Goal: Communication & Community: Answer question/provide support

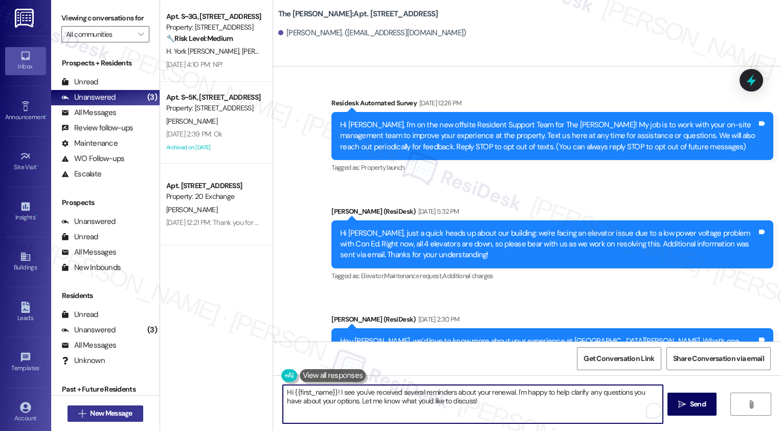
click at [122, 411] on span "New Message" at bounding box center [111, 413] width 42 height 11
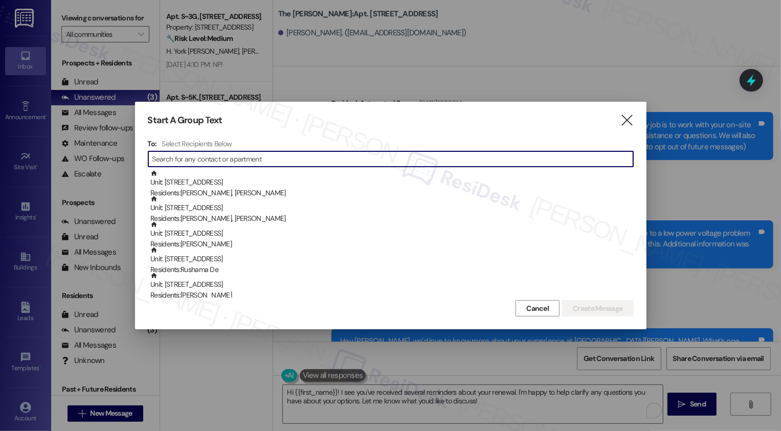
scroll to position [5662, 0]
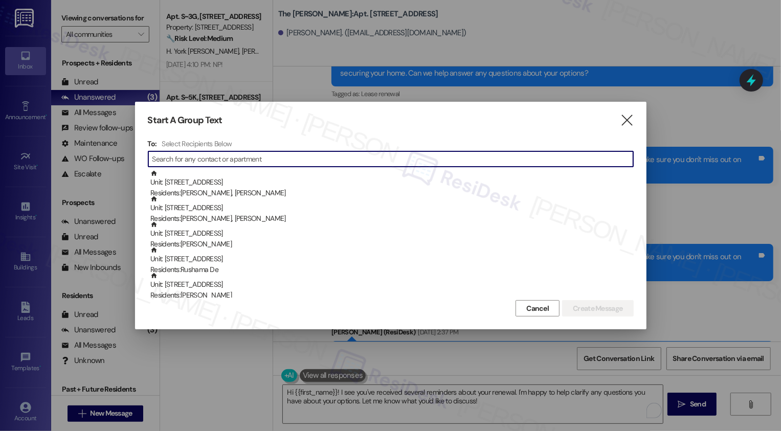
click at [619, 118] on div "Start A Group Text " at bounding box center [391, 121] width 486 height 12
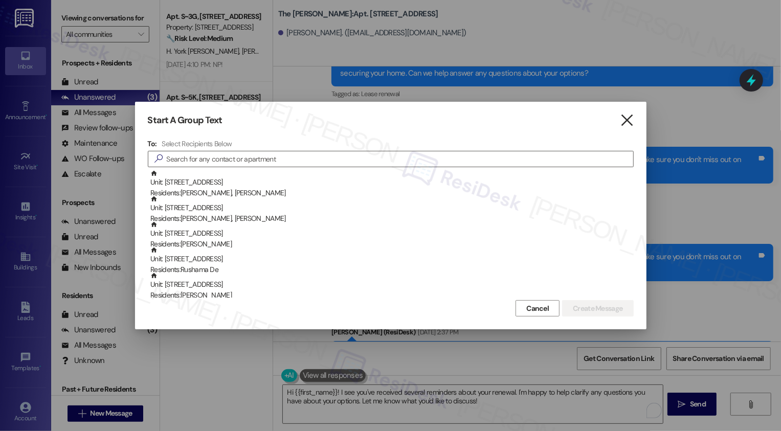
click at [630, 117] on icon "" at bounding box center [627, 120] width 14 height 11
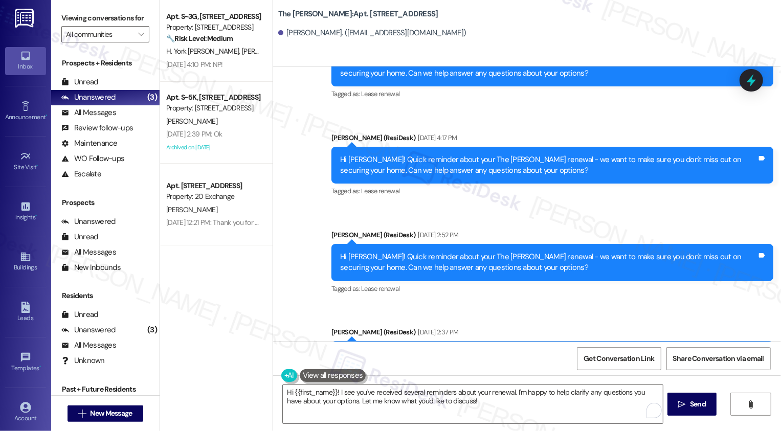
drag, startPoint x: 335, startPoint y: 233, endPoint x: 532, endPoint y: 258, distance: 199.1
click at [532, 327] on div "[PERSON_NAME] (ResiDesk) [DATE] 2:37 PM Hi [PERSON_NAME]! Quick reminder about …" at bounding box center [553, 360] width 442 height 67
copy div "Hi [PERSON_NAME]! Quick reminder about your The [PERSON_NAME] renewal - we want…"
click at [395, 396] on textarea "Hi {{first_name}}! I see you've received several reminders about your renewal. …" at bounding box center [473, 404] width 380 height 38
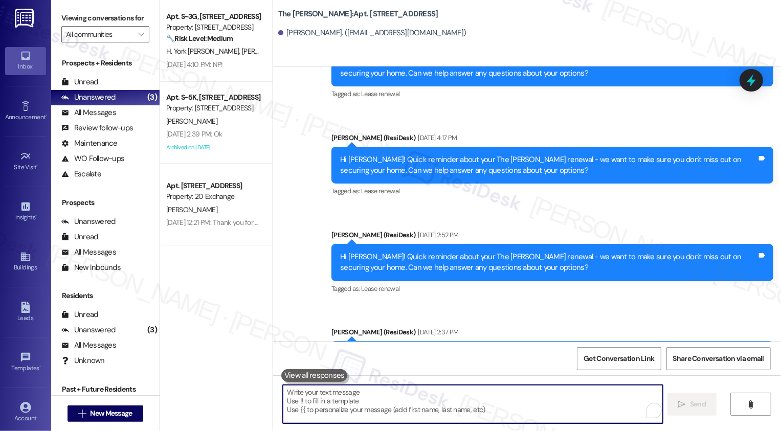
paste textarea "Hi [PERSON_NAME]! Quick reminder about your The [PERSON_NAME] renewal - we want…"
type textarea "Hi [PERSON_NAME]! Quick reminder about your The [PERSON_NAME] renewal - we want…"
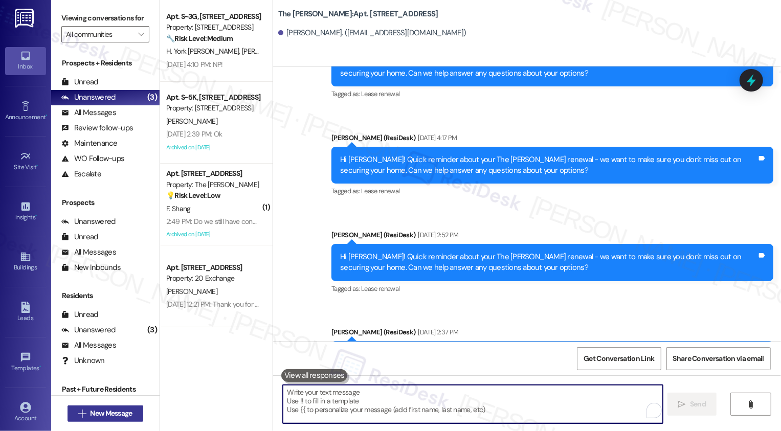
click at [113, 414] on span "New Message" at bounding box center [111, 413] width 42 height 11
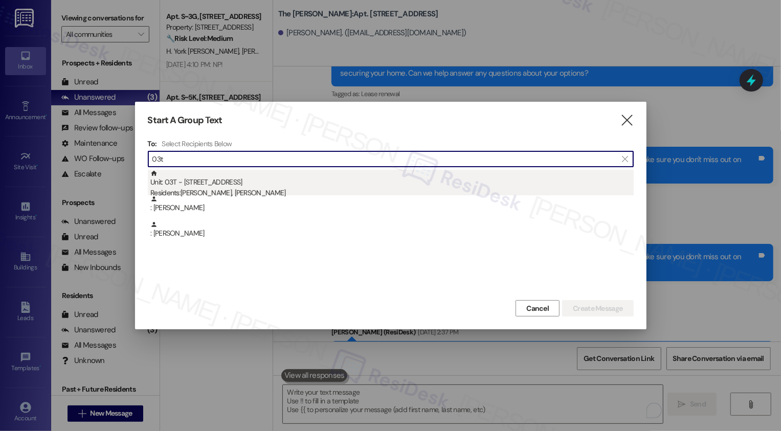
type input "03t"
click at [252, 182] on div "Unit: 03T - [STREET_ADDRESS] Residents: [PERSON_NAME], [PERSON_NAME]" at bounding box center [391, 184] width 483 height 29
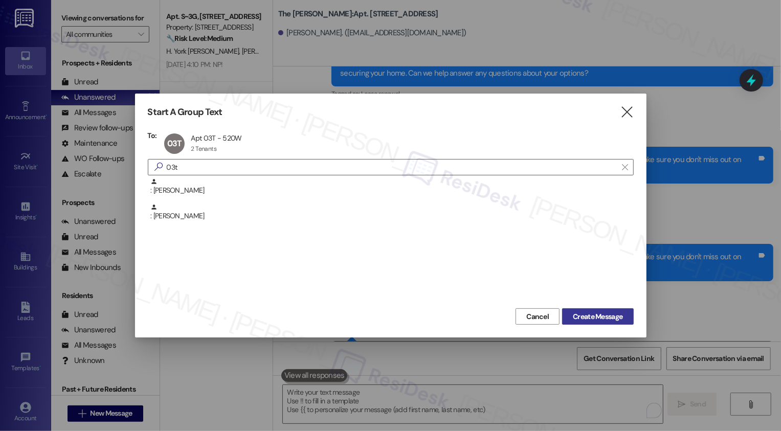
click at [604, 319] on span "Create Message" at bounding box center [598, 317] width 50 height 11
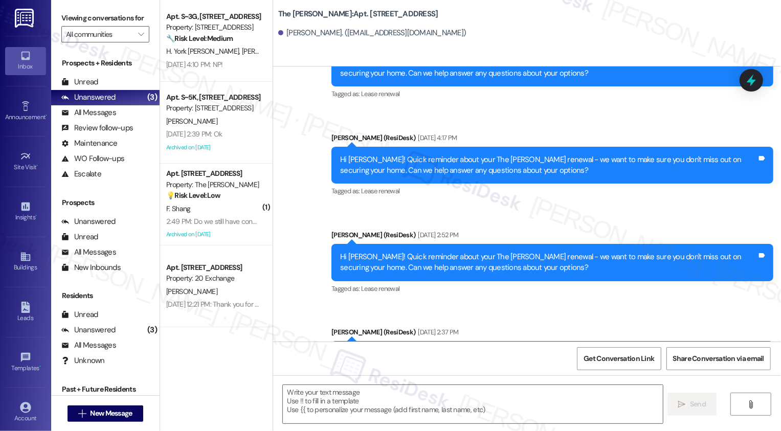
type textarea "Fetching suggested responses. Please feel free to read through the conversation…"
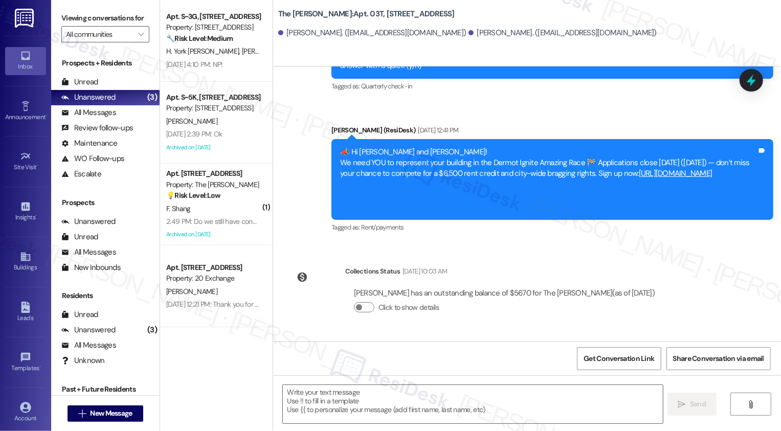
scroll to position [4036, 0]
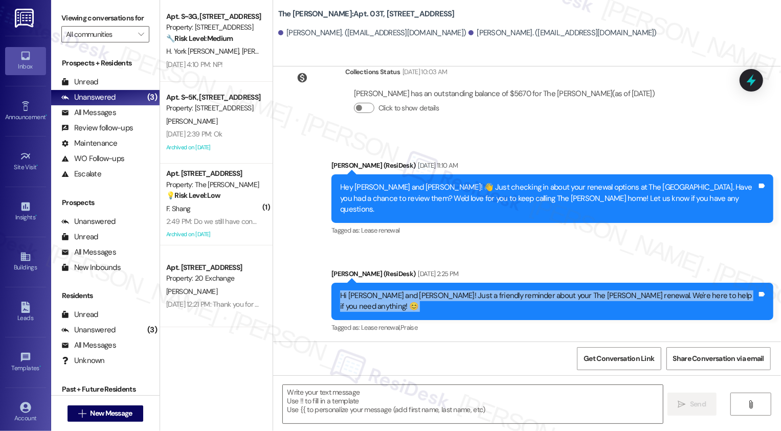
drag, startPoint x: 360, startPoint y: 217, endPoint x: 766, endPoint y: 216, distance: 405.7
click at [766, 283] on div "Hi [PERSON_NAME] and [PERSON_NAME]! Just a friendly reminder about your The [PE…" at bounding box center [553, 301] width 442 height 37
copy div "Hi [PERSON_NAME] and [PERSON_NAME]! Just a friendly reminder about your The [PE…"
click at [419, 405] on textarea at bounding box center [473, 404] width 380 height 38
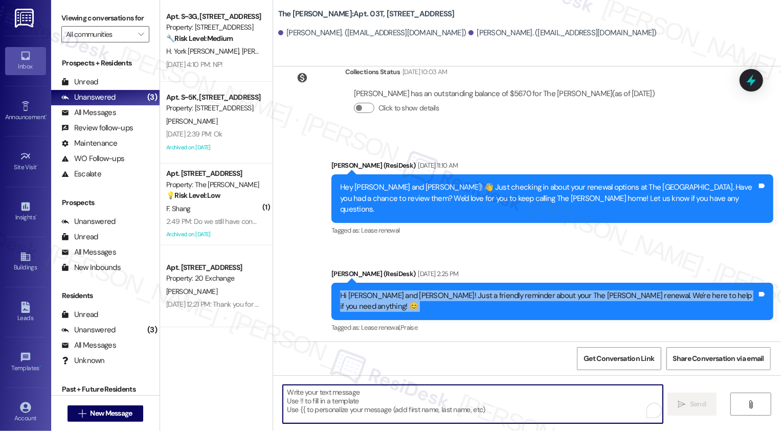
paste textarea "Hi [PERSON_NAME] and [PERSON_NAME]! Just a friendly reminder about your The [PE…"
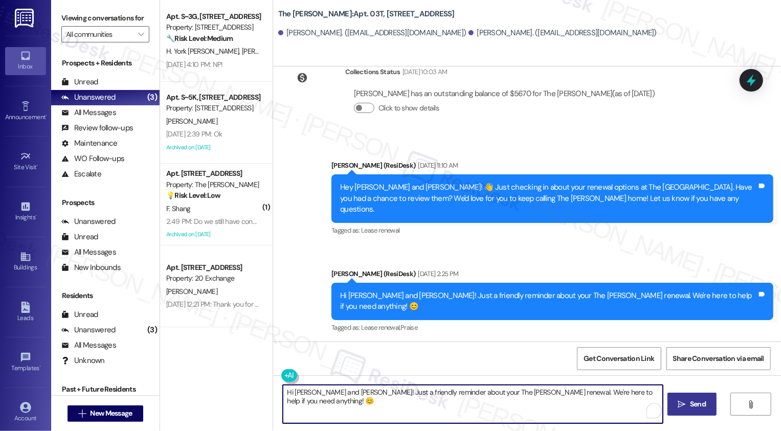
type textarea "Hi [PERSON_NAME] and [PERSON_NAME]! Just a friendly reminder about your The [PE…"
click at [680, 404] on icon "" at bounding box center [682, 405] width 8 height 8
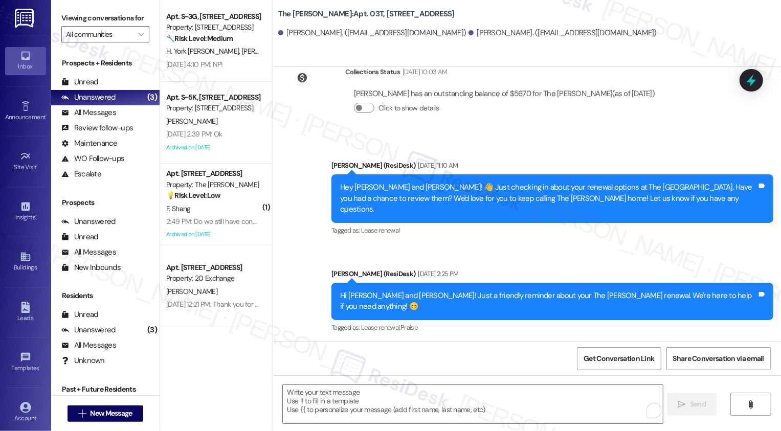
scroll to position [4108, 0]
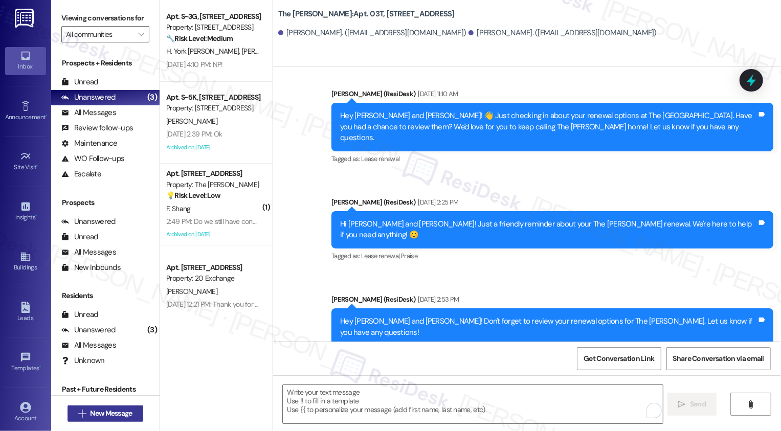
click at [103, 414] on span "New Message" at bounding box center [111, 413] width 42 height 11
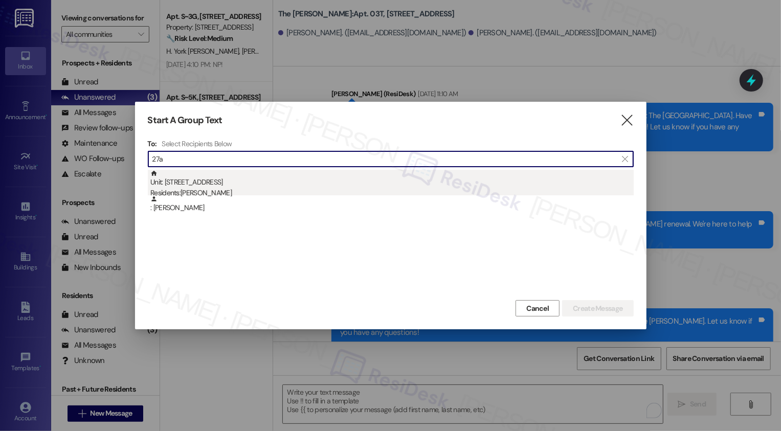
type input "27a"
click at [200, 188] on div "Residents: [PERSON_NAME]" at bounding box center [391, 193] width 483 height 11
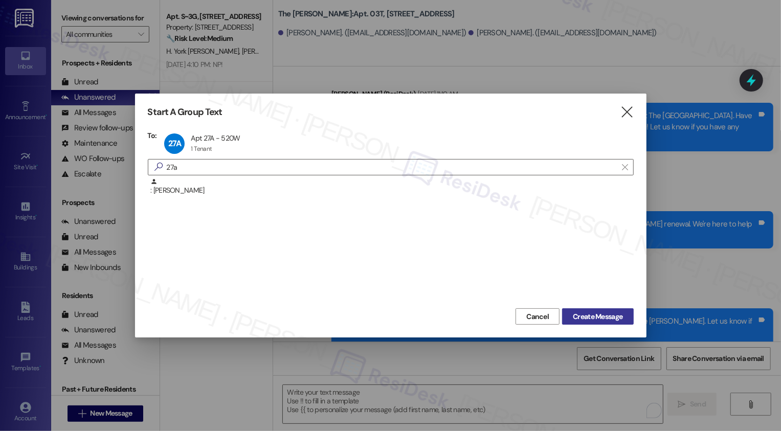
click at [610, 316] on span "Create Message" at bounding box center [598, 317] width 50 height 11
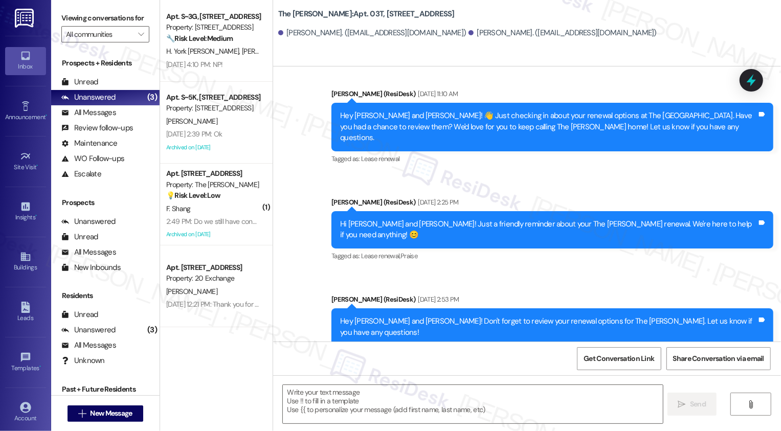
type textarea "Fetching suggested responses. Please feel free to read through the conversation…"
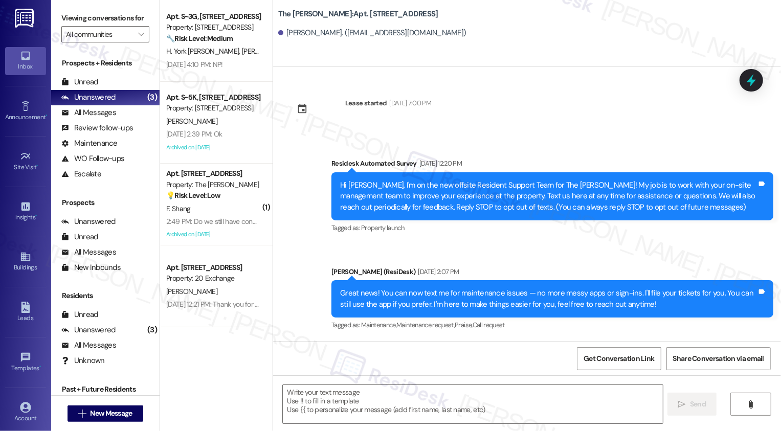
type textarea "Fetching suggested responses. Please feel free to read through the conversation…"
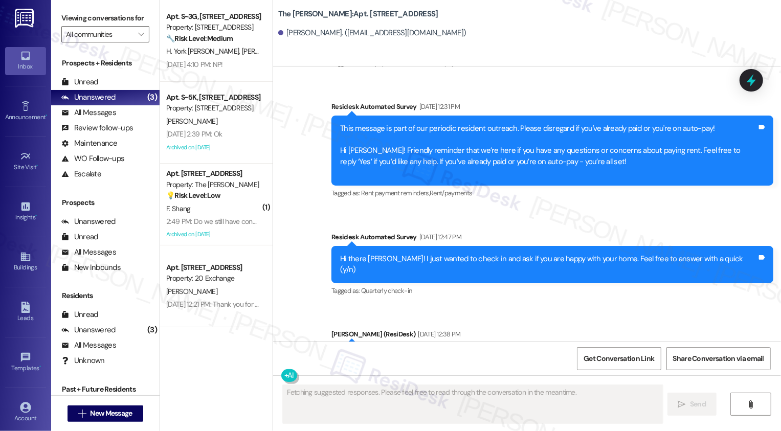
scroll to position [3871, 0]
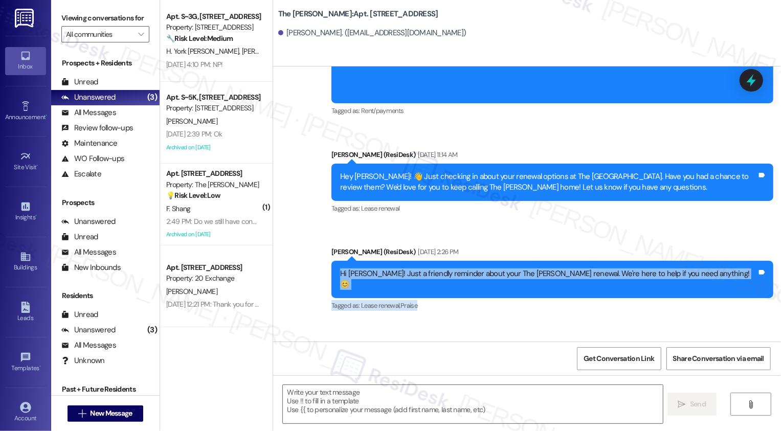
drag, startPoint x: 412, startPoint y: 217, endPoint x: 694, endPoint y: 239, distance: 282.7
click at [694, 247] on div "[PERSON_NAME] (ResiDesk) [DATE] 2:26 PM Hi [PERSON_NAME]! Just a friendly remin…" at bounding box center [553, 280] width 442 height 67
copy div "Hi [PERSON_NAME]! Just a friendly reminder about your The [PERSON_NAME] renewal…"
click at [471, 404] on textarea at bounding box center [473, 404] width 380 height 38
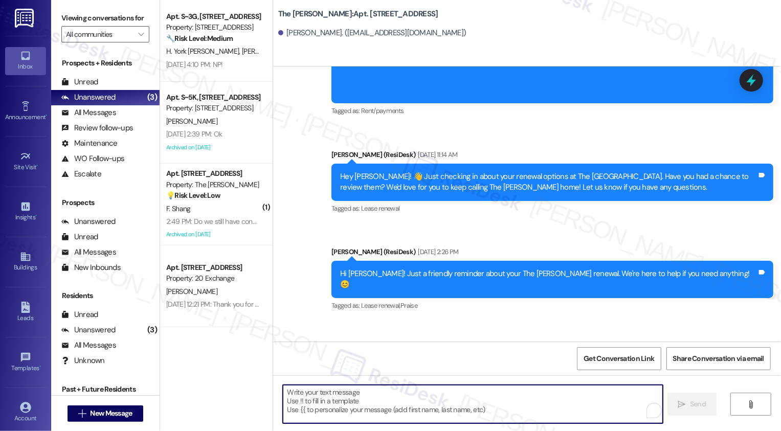
paste textarea "Hi [PERSON_NAME]! Just a friendly reminder about your The [PERSON_NAME] renewal…"
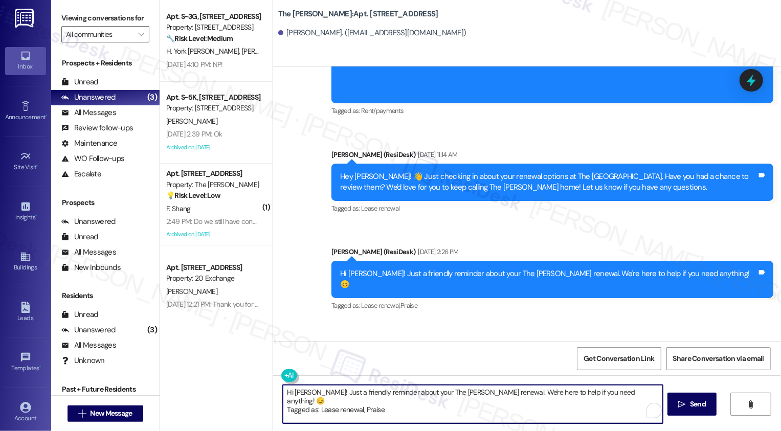
drag, startPoint x: 421, startPoint y: 404, endPoint x: 240, endPoint y: 405, distance: 180.6
click at [240, 406] on div "Apt. S~3G, [STREET_ADDRESS] Property: [STREET_ADDRESS] 🔧 Risk Level: Medium The…" at bounding box center [470, 215] width 621 height 431
drag, startPoint x: 280, startPoint y: 401, endPoint x: 412, endPoint y: 403, distance: 132.0
click at [413, 404] on textarea "Hi [PERSON_NAME]! Just a friendly reminder about your The [PERSON_NAME] renewal…" at bounding box center [473, 404] width 380 height 38
type textarea "Hi [PERSON_NAME]! Just a friendly reminder about your The [PERSON_NAME] renewal…"
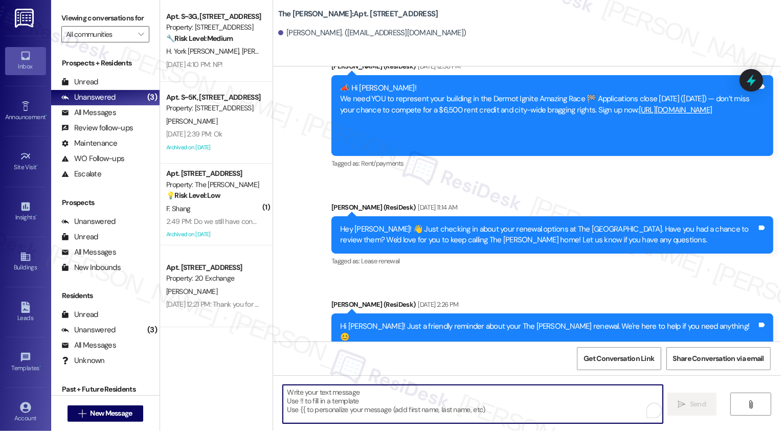
scroll to position [3943, 0]
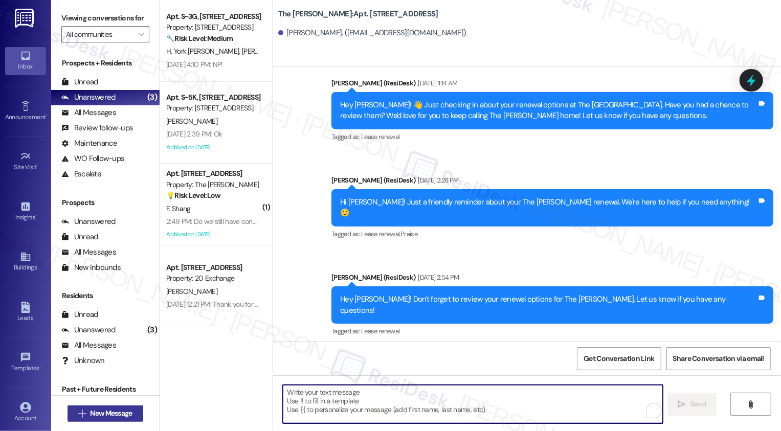
click at [120, 413] on span "New Message" at bounding box center [111, 413] width 42 height 11
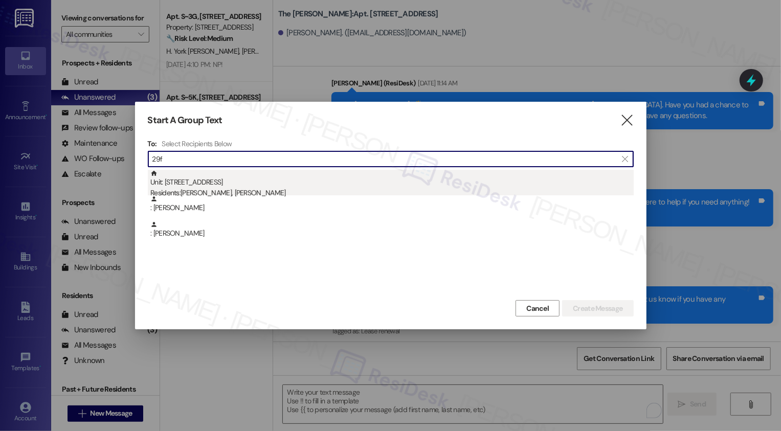
type input "29f"
click at [205, 194] on div "Residents: [PERSON_NAME], [PERSON_NAME]" at bounding box center [391, 193] width 483 height 11
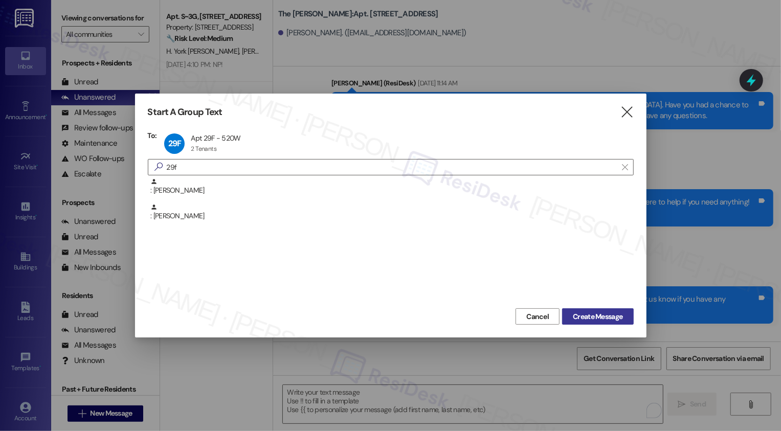
click at [588, 315] on span "Create Message" at bounding box center [598, 317] width 50 height 11
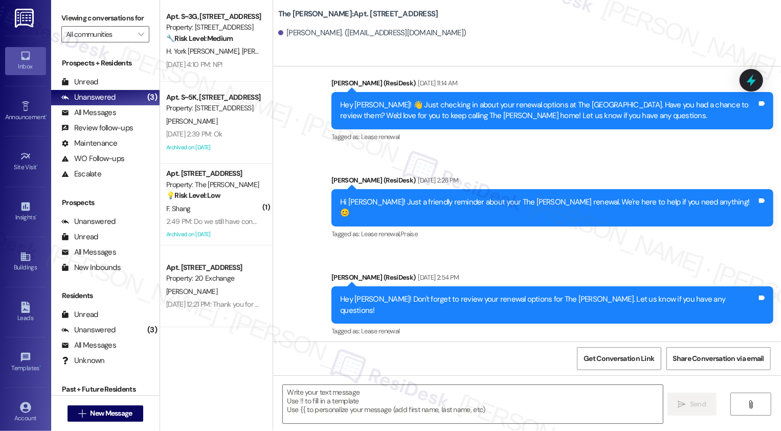
type textarea "Fetching suggested responses. Please feel free to read through the conversation…"
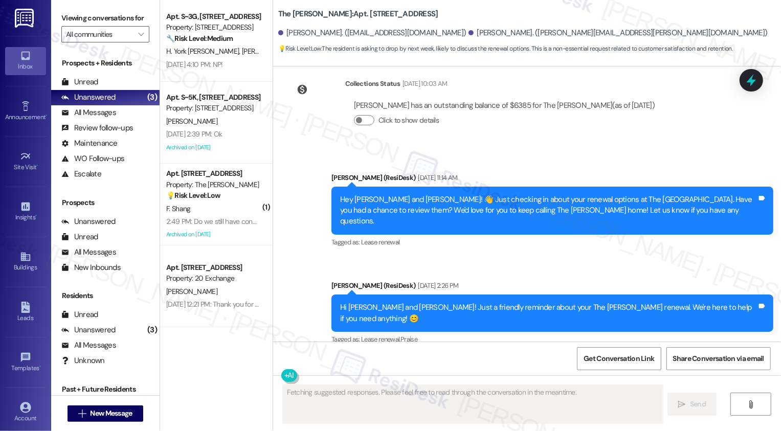
scroll to position [5266, 0]
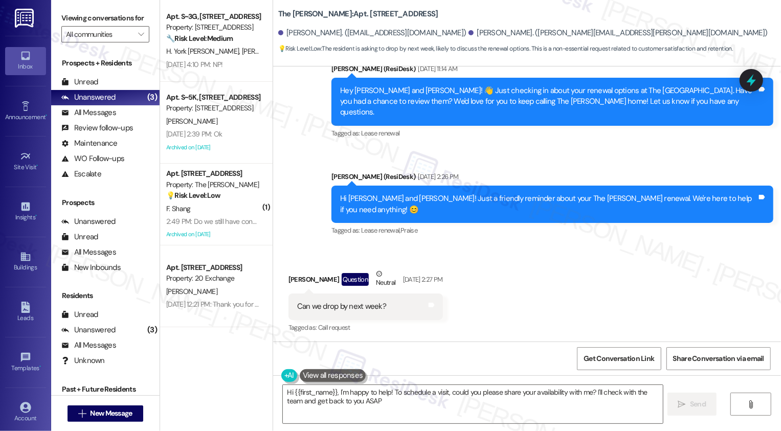
type textarea "Hi {{first_name}}, I'm happy to help! To schedule a visit, could you please sha…"
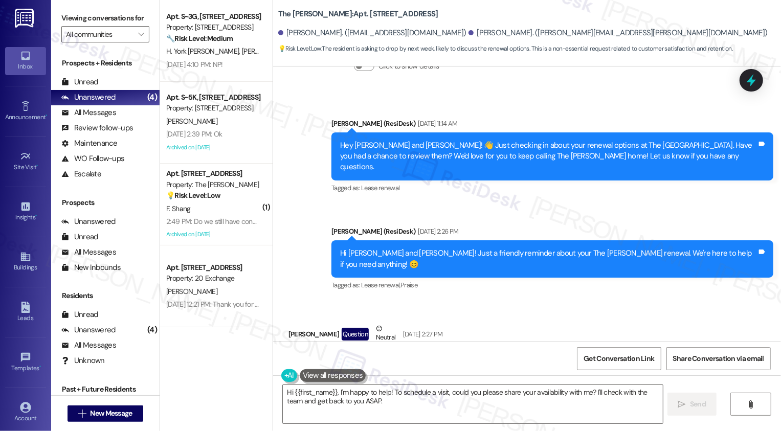
scroll to position [5159, 0]
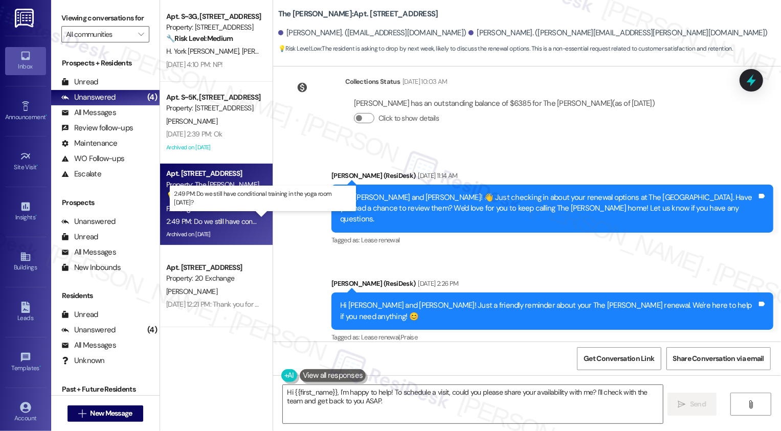
click at [240, 222] on div "2:49 PM: Do we still have conditional training in the yoga room [DATE]? 2:49 PM…" at bounding box center [269, 221] width 206 height 9
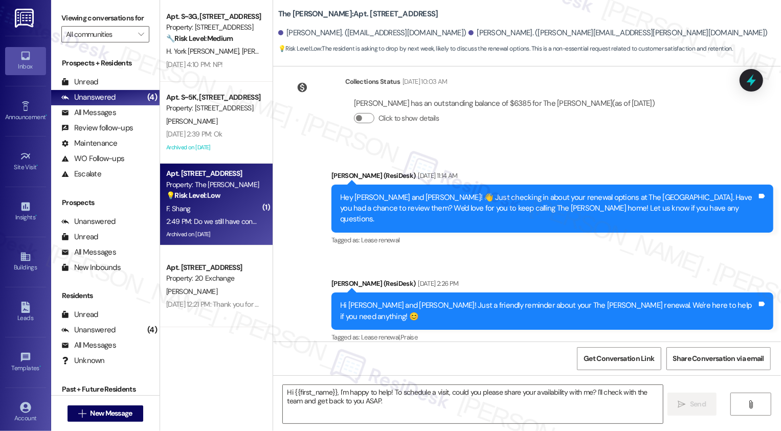
type textarea "Fetching suggested responses. Please feel free to read through the conversation…"
click at [240, 222] on div "2:49 PM: Do we still have conditional training in the yoga room [DATE]? 2:49 PM…" at bounding box center [269, 221] width 206 height 9
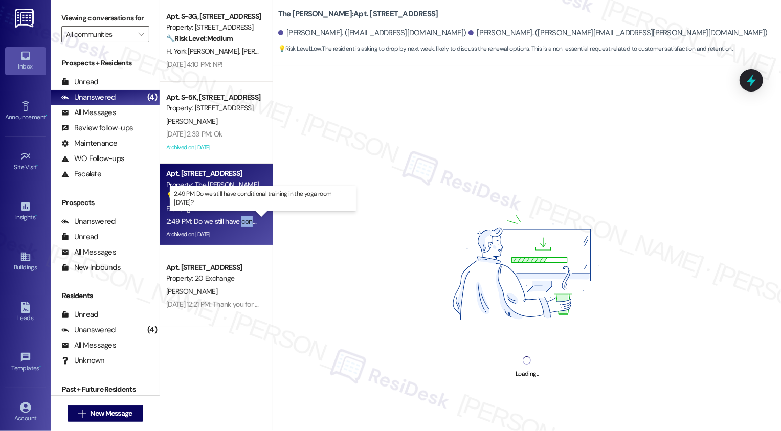
click at [240, 222] on div "2:49 PM: Do we still have conditional training in the yoga room [DATE]? 2:49 PM…" at bounding box center [269, 221] width 206 height 9
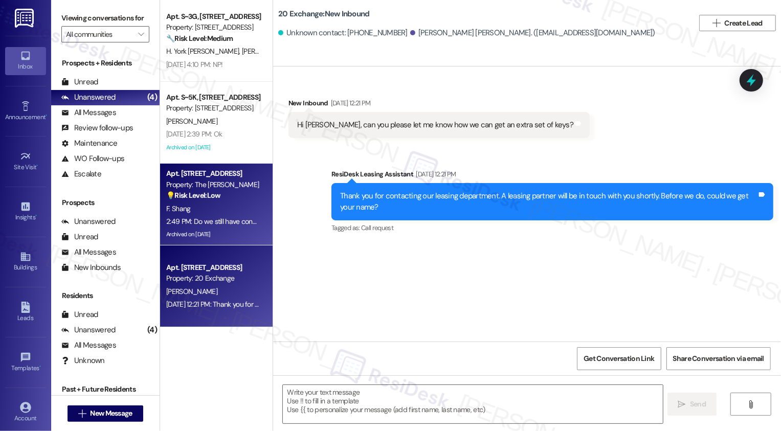
scroll to position [0, 0]
click at [223, 234] on div "Archived on [DATE]" at bounding box center [213, 234] width 97 height 13
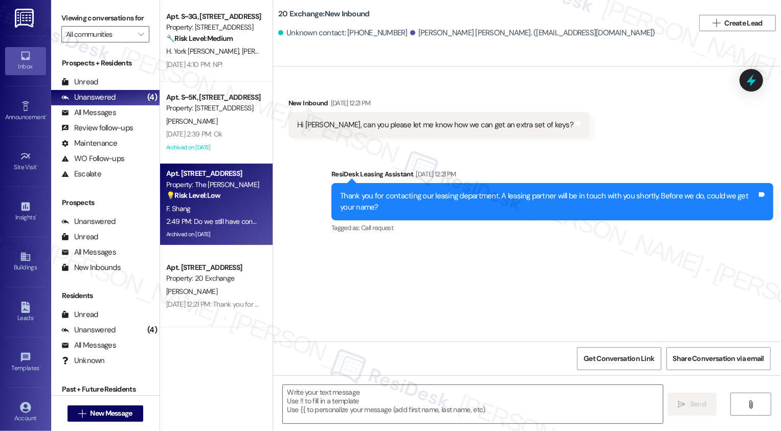
type textarea "Fetching suggested responses. Please feel free to read through the conversation…"
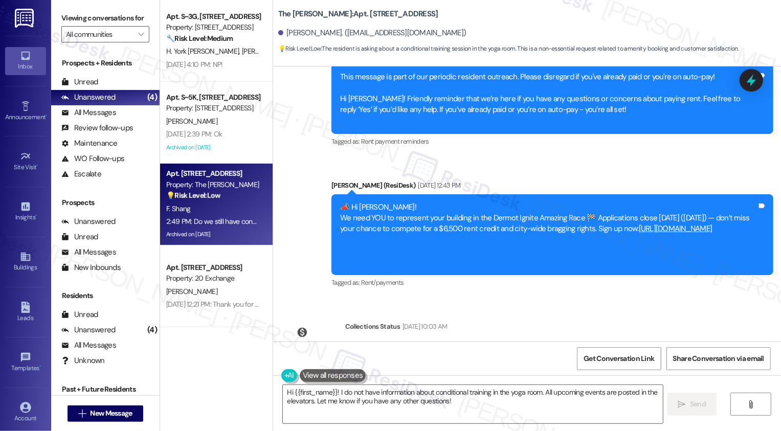
scroll to position [16066, 0]
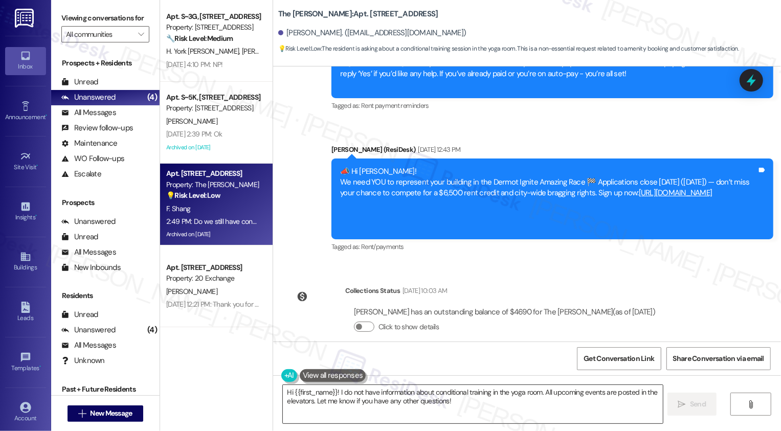
click at [349, 406] on textarea "Hi {{first_name}}! I do not have information about conditional training in the …" at bounding box center [473, 404] width 380 height 38
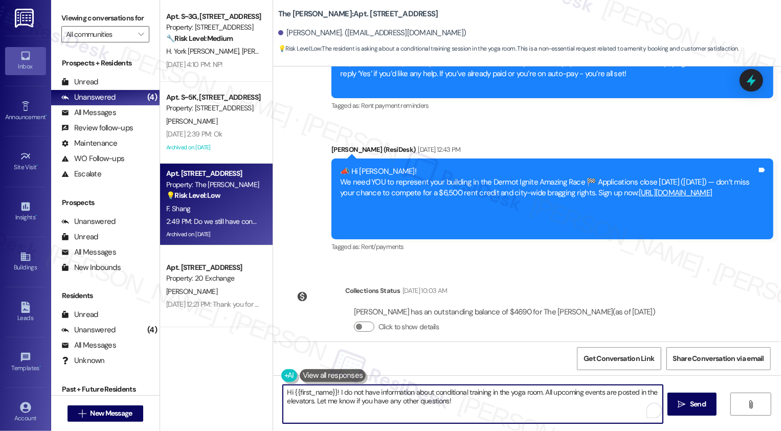
click at [475, 408] on textarea "Hi {{first_name}}! I do not have information about conditional training in the …" at bounding box center [473, 404] width 380 height 38
drag, startPoint x: 507, startPoint y: 408, endPoint x: 266, endPoint y: 391, distance: 242.1
click at [273, 391] on div "The [PERSON_NAME]: Apt. [STREET_ADDRESS][PERSON_NAME]. ([EMAIL_ADDRESS][DOMAIN_…" at bounding box center [527, 215] width 509 height 431
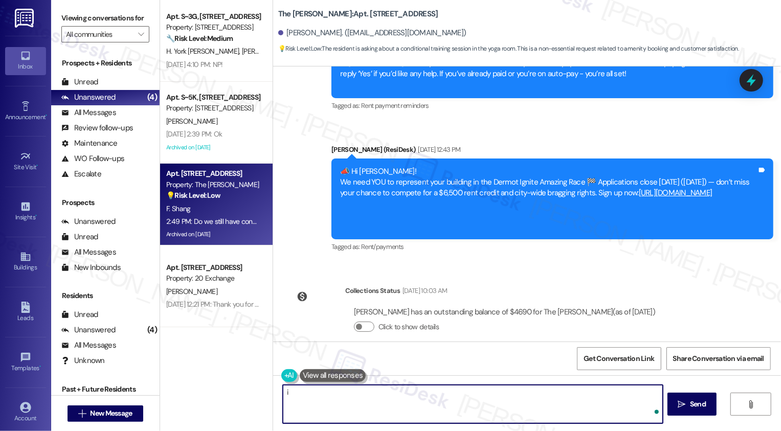
type textarea "i"
click at [451, 395] on textarea "Hi [PERSON_NAME], thanks for reaching out! I'll check with the team but you can…" at bounding box center [473, 404] width 380 height 38
click at [572, 394] on textarea "Hi [PERSON_NAME], thanks for reaching out! I'll check with the team, but you ca…" at bounding box center [473, 404] width 380 height 38
paste textarea "[PHONE_NUMBER]"
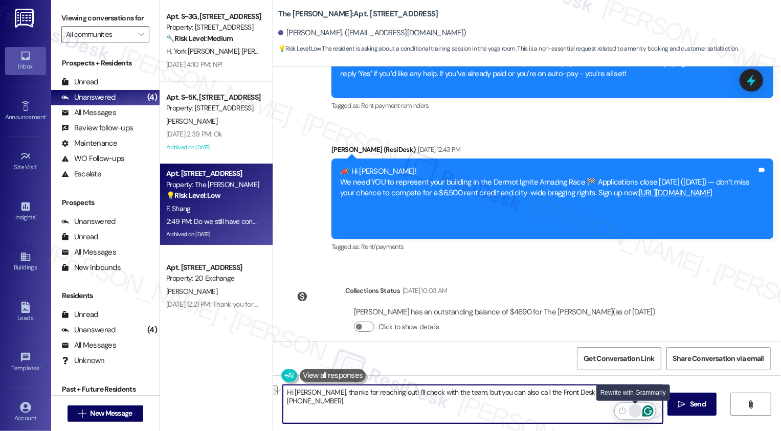
click at [630, 410] on div "Rewrite with Grammarly" at bounding box center [635, 411] width 11 height 12
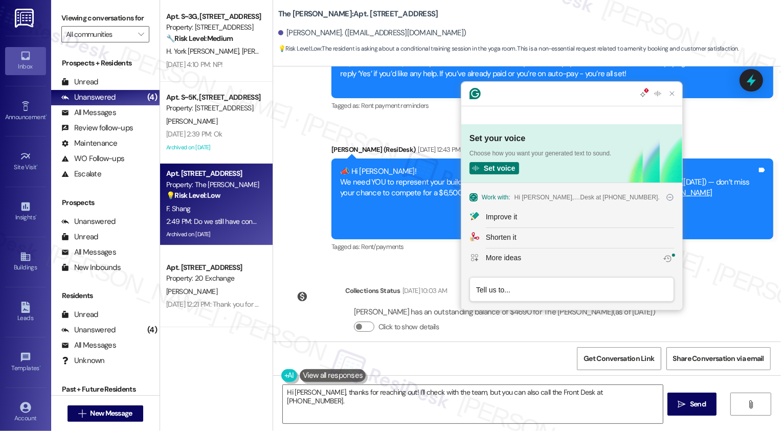
scroll to position [0, 0]
click at [508, 220] on div "Improve it" at bounding box center [501, 217] width 31 height 11
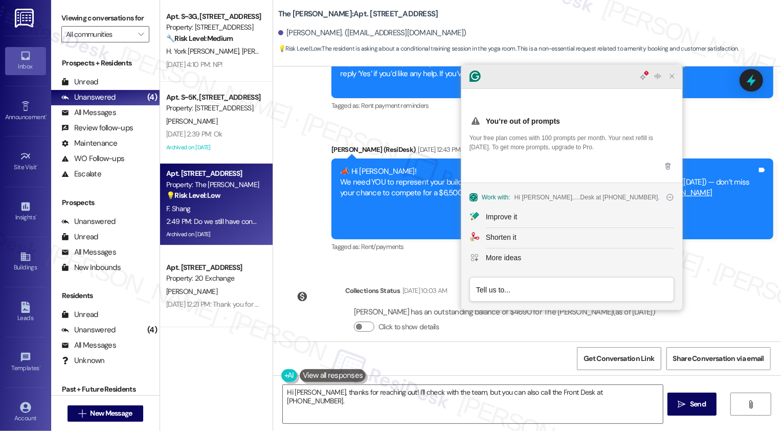
click at [676, 89] on div at bounding box center [571, 76] width 221 height 25
click at [673, 80] on icon "Close Grammarly Assistant" at bounding box center [672, 76] width 8 height 8
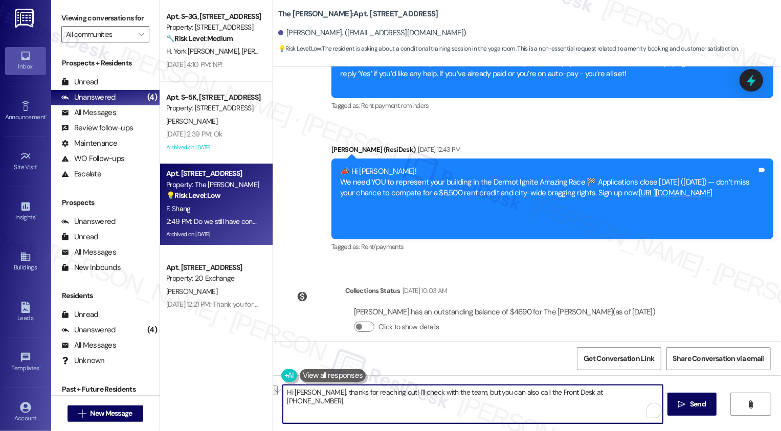
click at [278, 393] on button "See rewrite suggestions" at bounding box center [274, 391] width 8 height 10
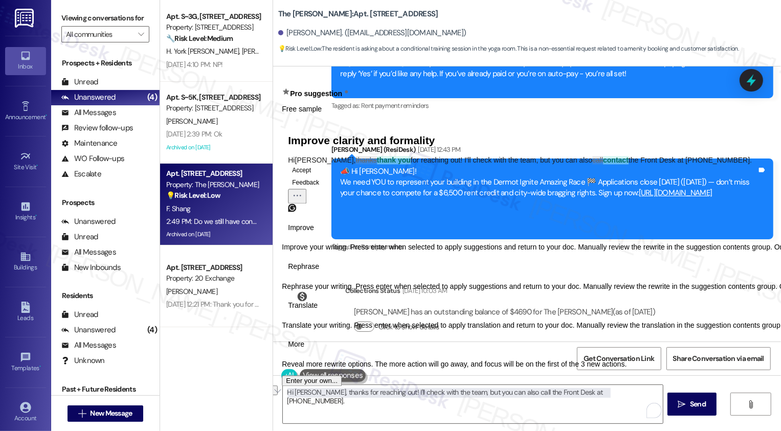
click at [319, 272] on span "Rephrase" at bounding box center [303, 266] width 31 height 11
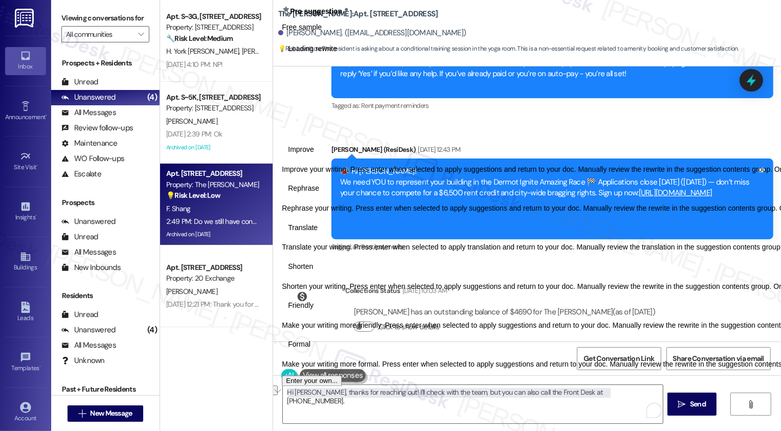
click at [314, 312] on span "Friendly" at bounding box center [301, 306] width 26 height 11
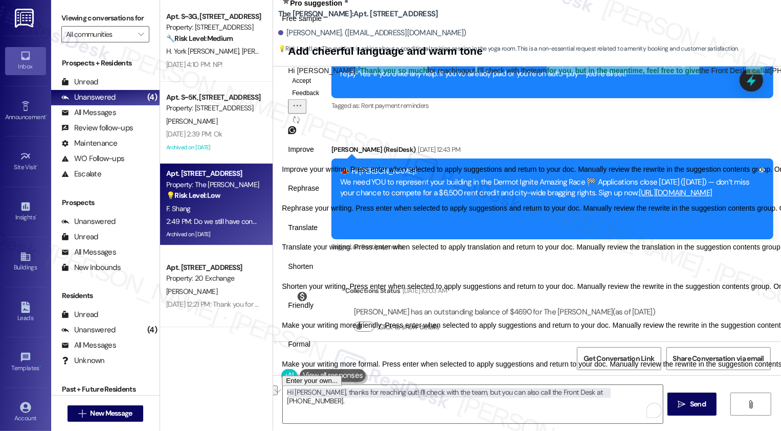
click at [315, 86] on button "Accept" at bounding box center [301, 80] width 27 height 12
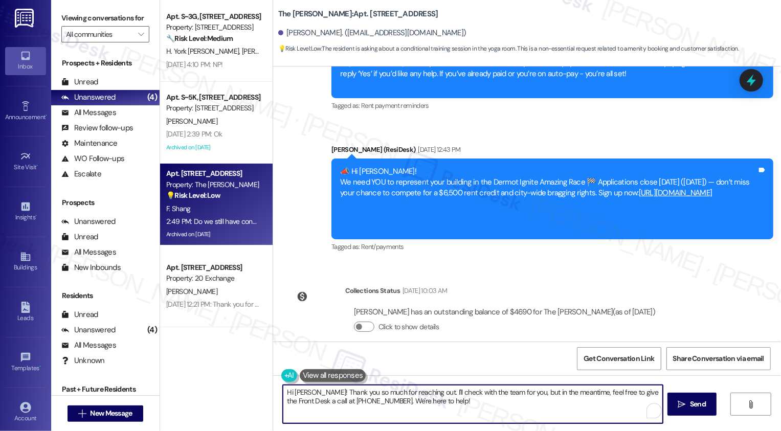
click at [537, 402] on textarea "Hi [PERSON_NAME]! Thank you so much for reaching out. I'll check with the team …" at bounding box center [473, 404] width 380 height 38
drag, startPoint x: 366, startPoint y: 401, endPoint x: 472, endPoint y: 408, distance: 106.1
click at [471, 408] on textarea "Hi [PERSON_NAME]! Thank you so much for reaching out. I'll check with the team …" at bounding box center [473, 404] width 380 height 38
type textarea "Hi [PERSON_NAME]! Thank you so much for reaching out. I'll check with the team …"
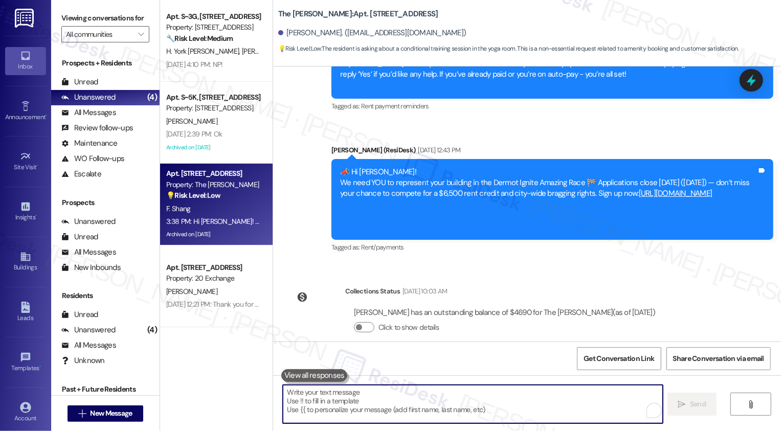
scroll to position [16125, 0]
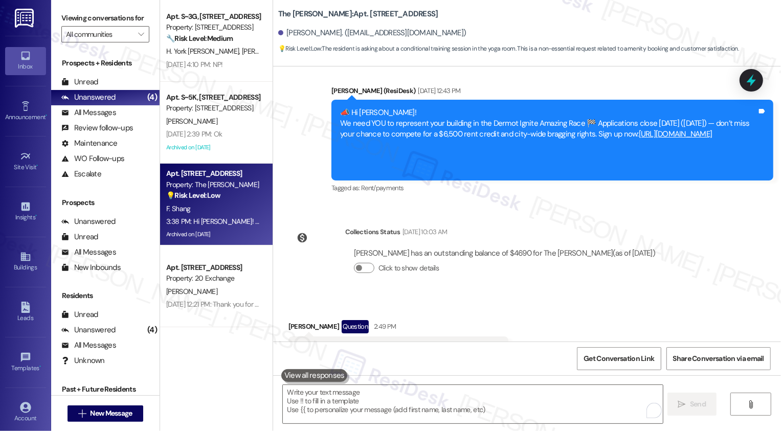
drag, startPoint x: 340, startPoint y: 246, endPoint x: 402, endPoint y: 248, distance: 61.4
click at [402, 344] on div "Do we still have conditional training in the yoga room [DATE]?" at bounding box center [394, 349] width 195 height 11
copy div "conditional training"
click at [560, 297] on div "Received via SMS [PERSON_NAME] Question 2:49 PM Do we still have conditional tr…" at bounding box center [527, 341] width 508 height 89
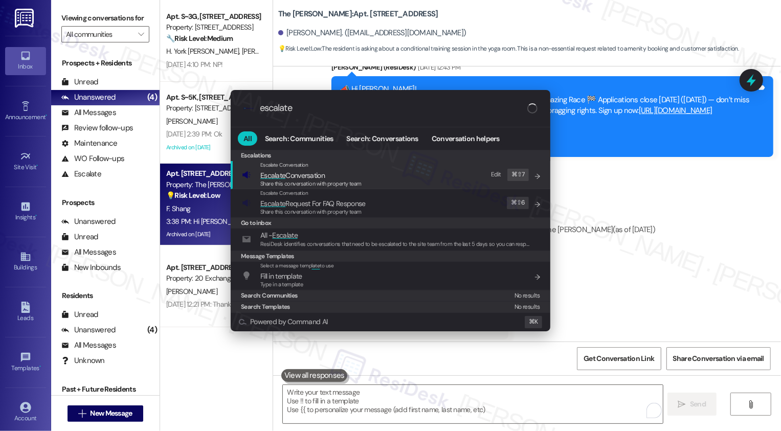
type input "escalate"
click at [302, 173] on span "Escalate Conversation" at bounding box center [292, 175] width 64 height 9
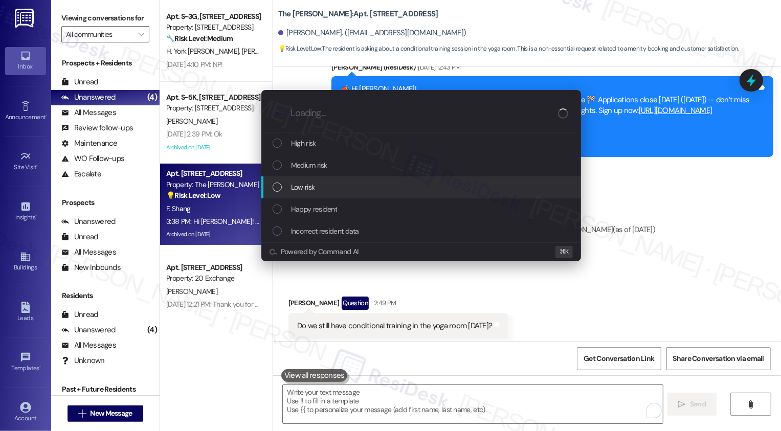
click at [318, 187] on div "Low risk" at bounding box center [422, 187] width 299 height 11
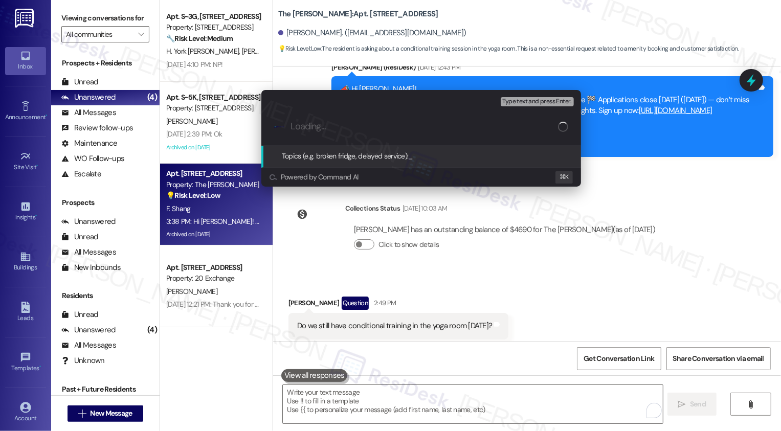
paste input "conditional training"
type input "conditional training [DATE]"
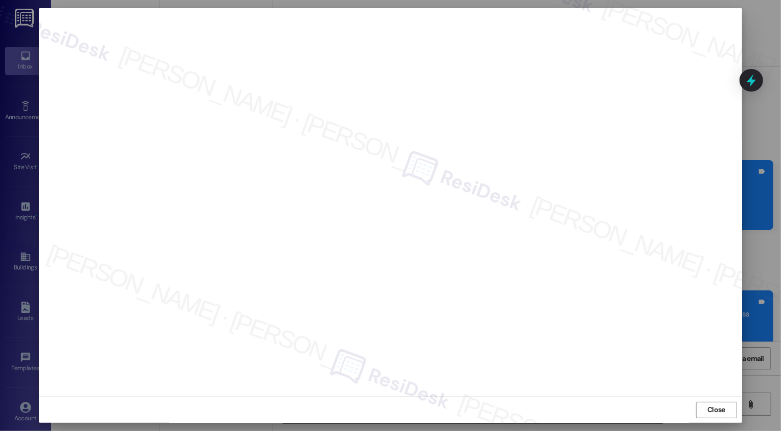
scroll to position [15929, 0]
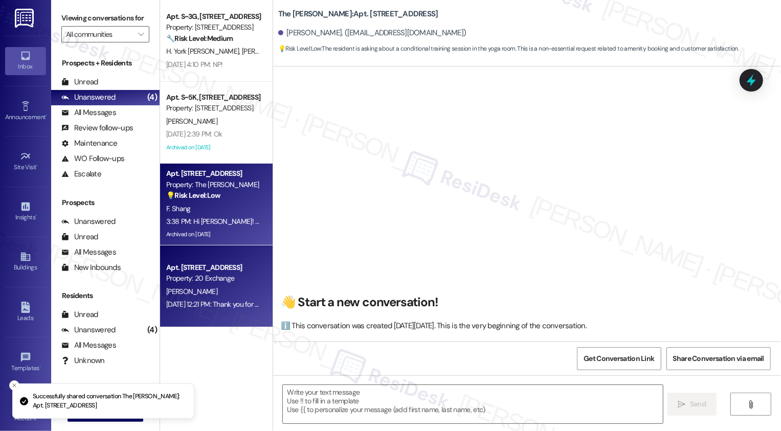
click at [213, 275] on div "Property: 20 Exchange" at bounding box center [213, 278] width 95 height 11
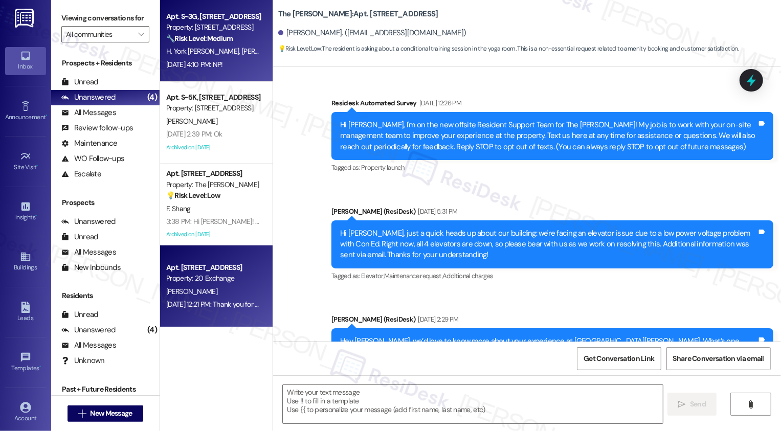
scroll to position [16163, 0]
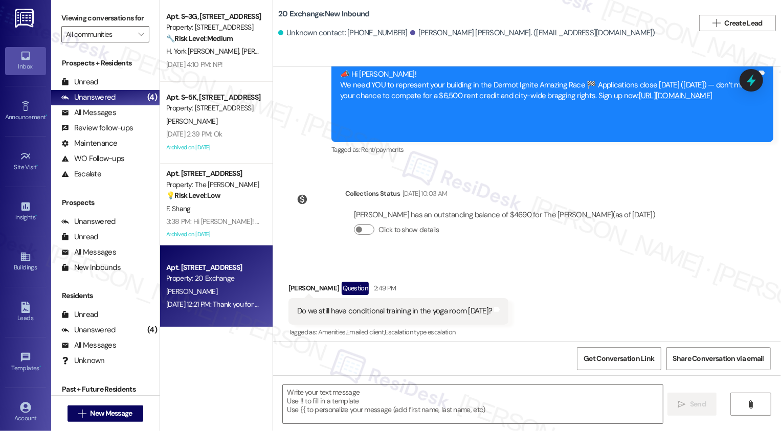
type textarea "Fetching suggested responses. Please feel free to read through the conversation…"
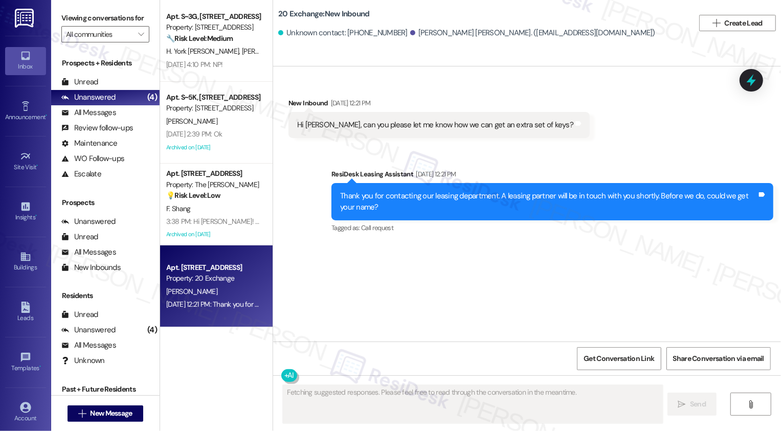
scroll to position [0, 0]
